Goal: Find contact information: Find contact information

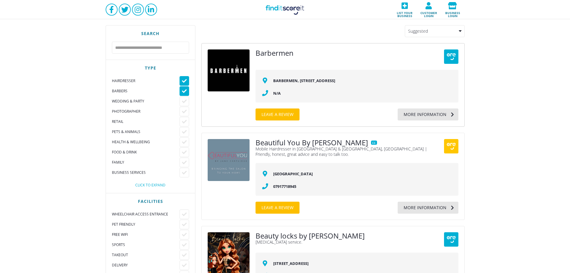
click at [270, 51] on link "Barbermen" at bounding box center [275, 52] width 38 height 7
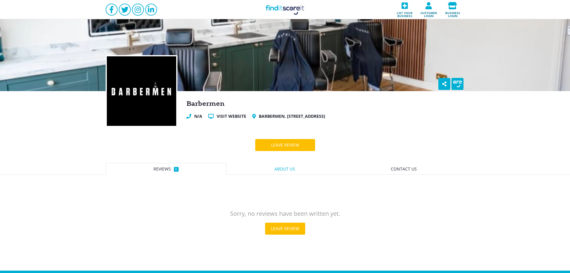
click at [298, 169] on link "About us" at bounding box center [285, 169] width 116 height 12
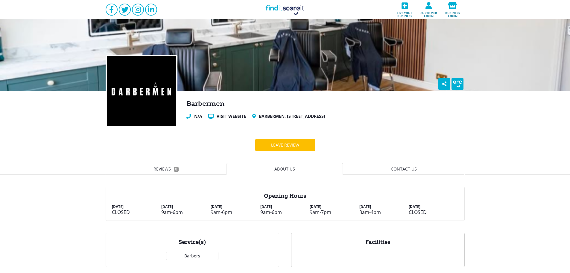
scroll to position [78, 0]
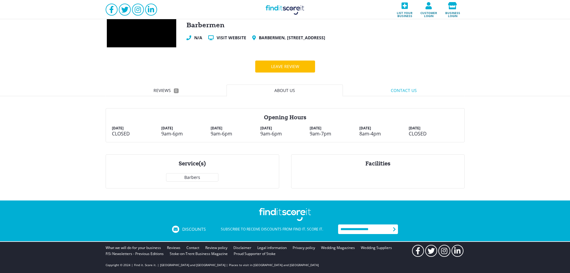
click at [418, 93] on link "Contact us" at bounding box center [404, 90] width 122 height 12
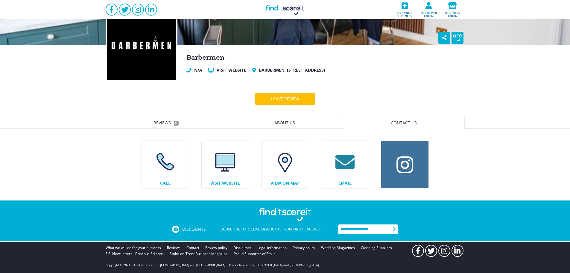
scroll to position [46, 0]
click at [178, 160] on link "Call" at bounding box center [165, 164] width 50 height 50
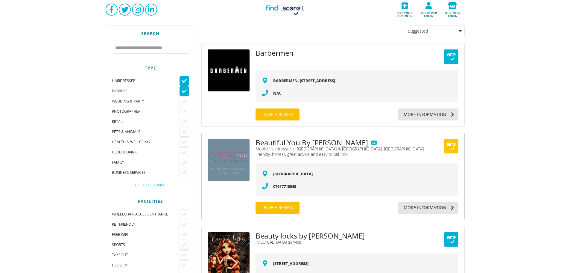
scroll to position [435, 0]
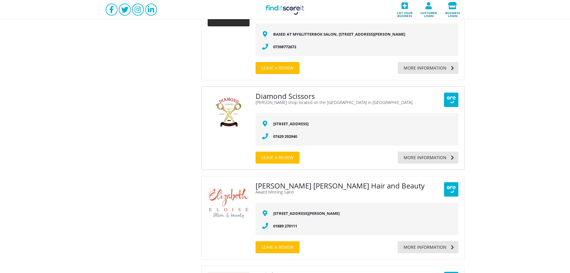
click at [292, 96] on link "Diamond Scissors" at bounding box center [285, 95] width 59 height 7
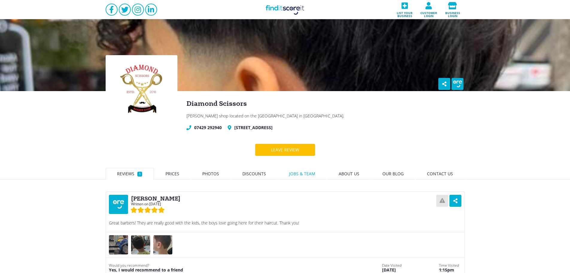
click at [310, 173] on span "Jobs & Team" at bounding box center [302, 174] width 26 height 6
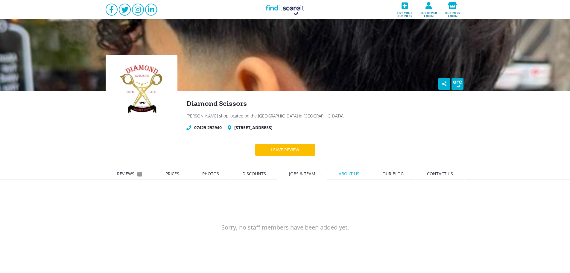
click at [351, 172] on span "About us" at bounding box center [349, 174] width 21 height 6
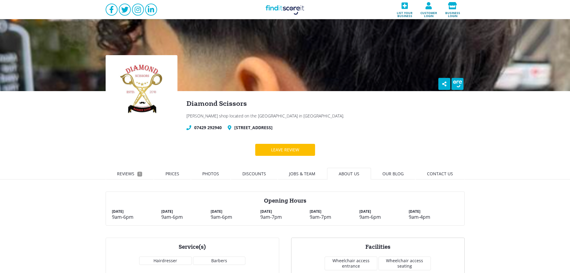
scroll to position [60, 0]
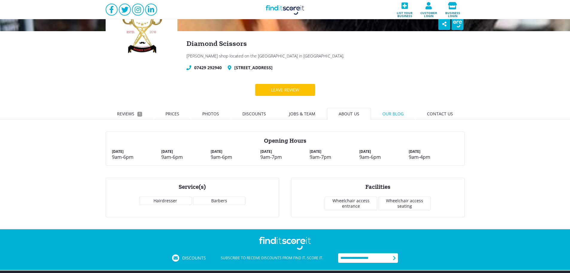
click at [399, 115] on span "Our blog" at bounding box center [393, 114] width 21 height 6
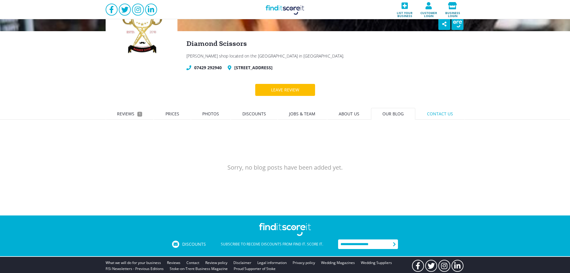
click at [438, 113] on span "Contact us" at bounding box center [440, 114] width 26 height 6
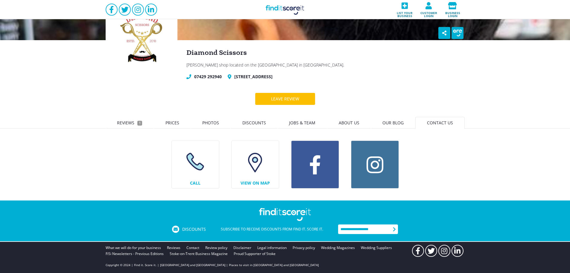
scroll to position [51, 0]
click at [316, 167] on icon at bounding box center [315, 164] width 13 height 20
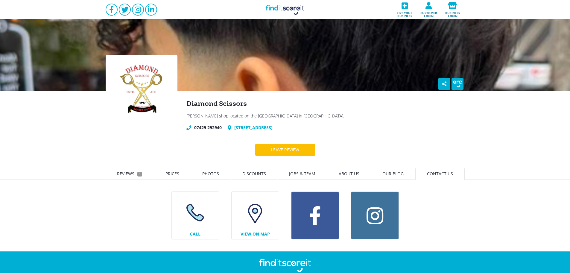
click at [247, 128] on link "[STREET_ADDRESS]" at bounding box center [253, 128] width 38 height 6
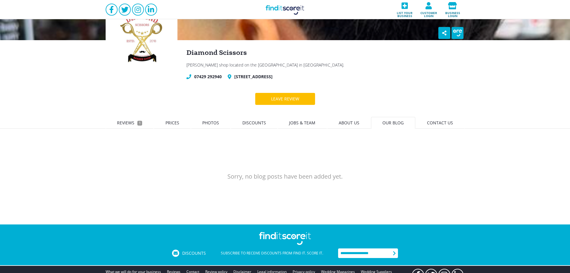
scroll to position [60, 0]
